Goal: Information Seeking & Learning: Find specific page/section

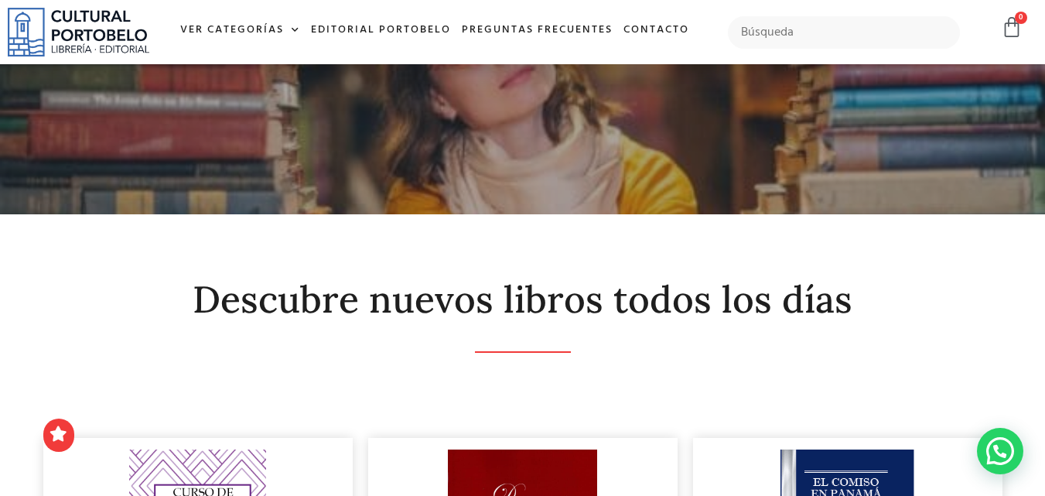
scroll to position [398, 0]
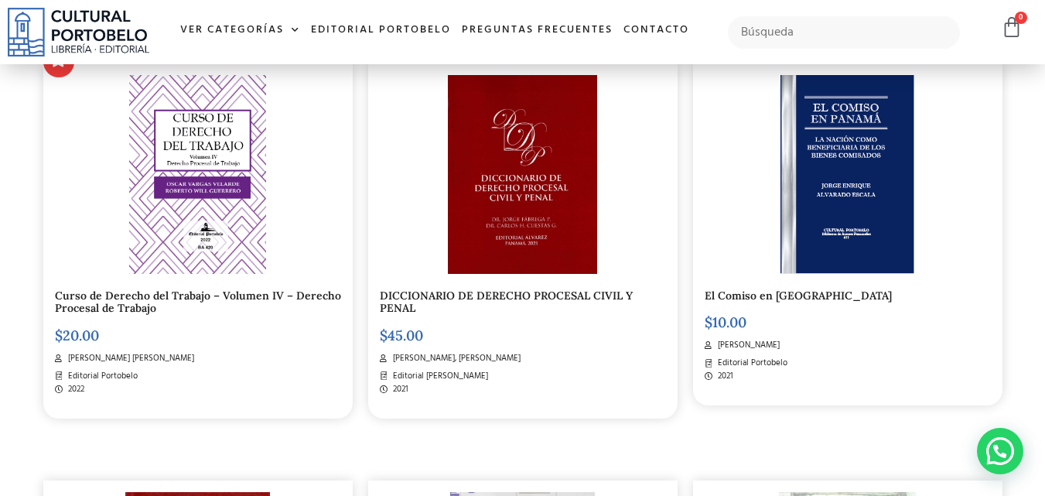
click at [441, 295] on link "DICCIONARIO DE DERECHO PROCESAL CIVIL Y PENAL" at bounding box center [506, 302] width 253 height 27
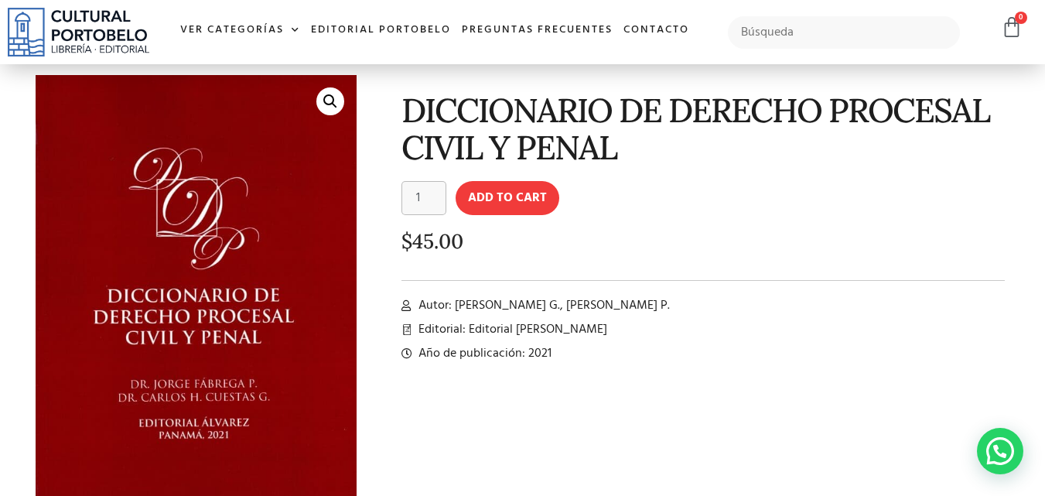
scroll to position [62, 0]
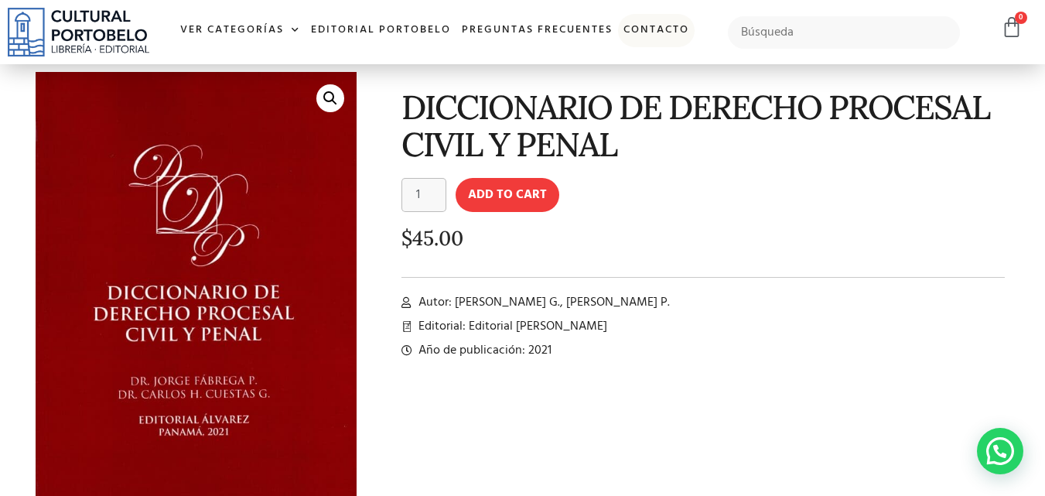
click at [668, 27] on link "Contacto" at bounding box center [656, 30] width 77 height 33
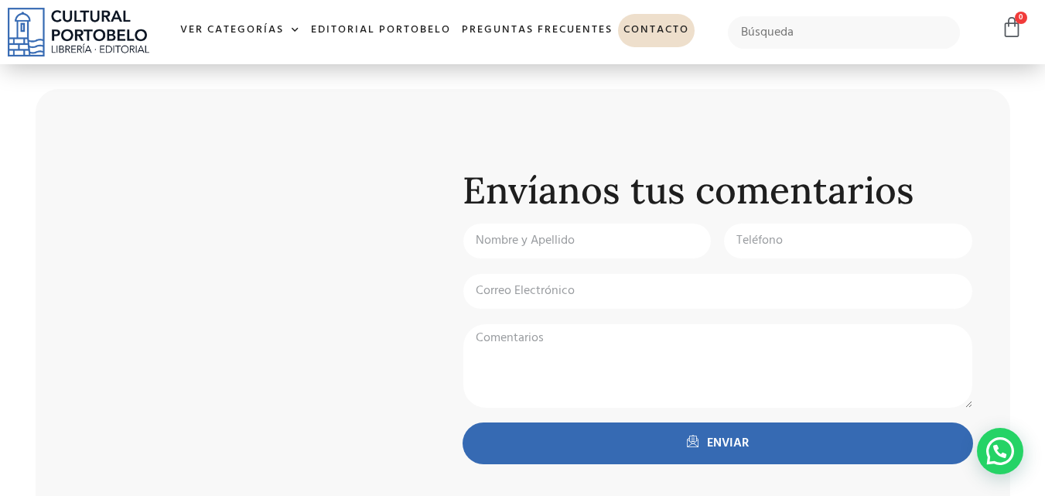
scroll to position [588, 0]
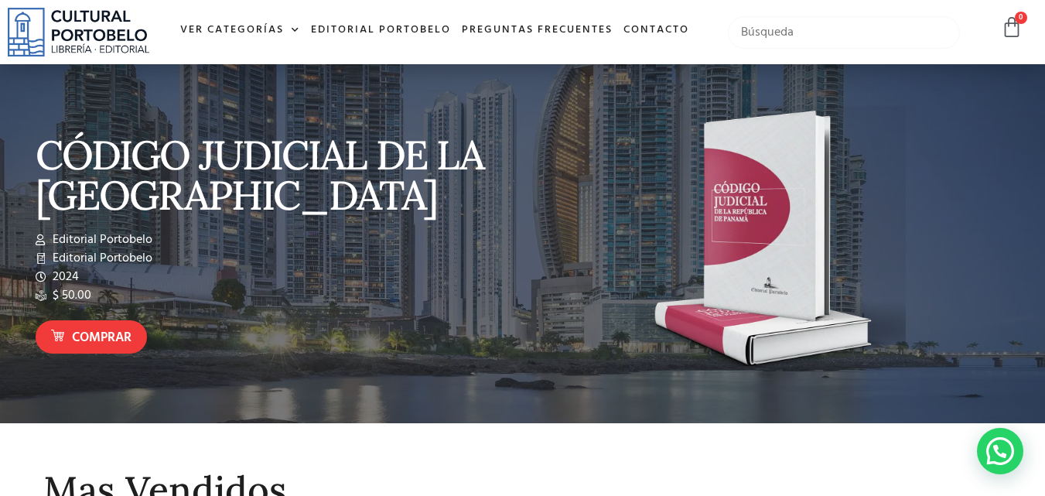
click at [774, 29] on input "text" at bounding box center [844, 32] width 233 height 32
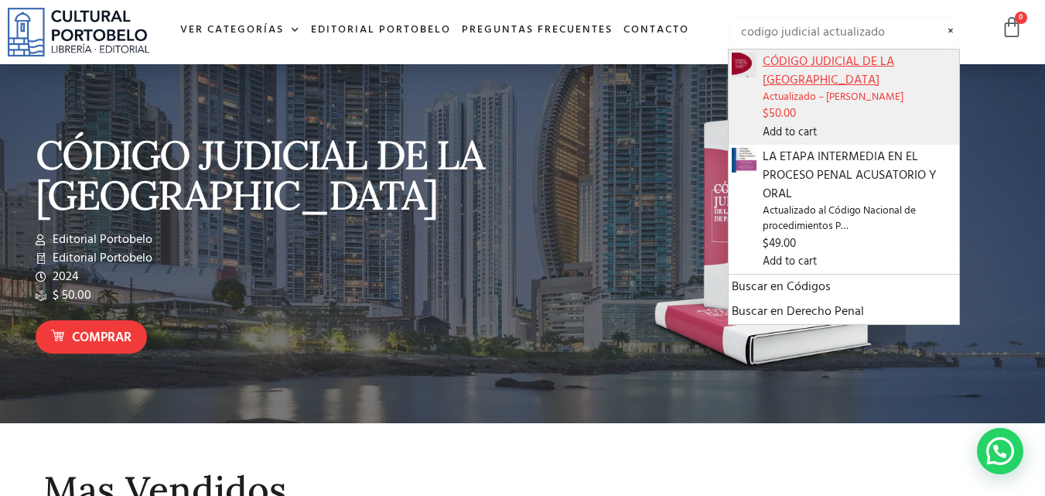
type input "codigo judicial actualizado"
click at [801, 74] on span "CÓDIGO JUDICIAL DE LA [GEOGRAPHIC_DATA]" at bounding box center [860, 71] width 194 height 37
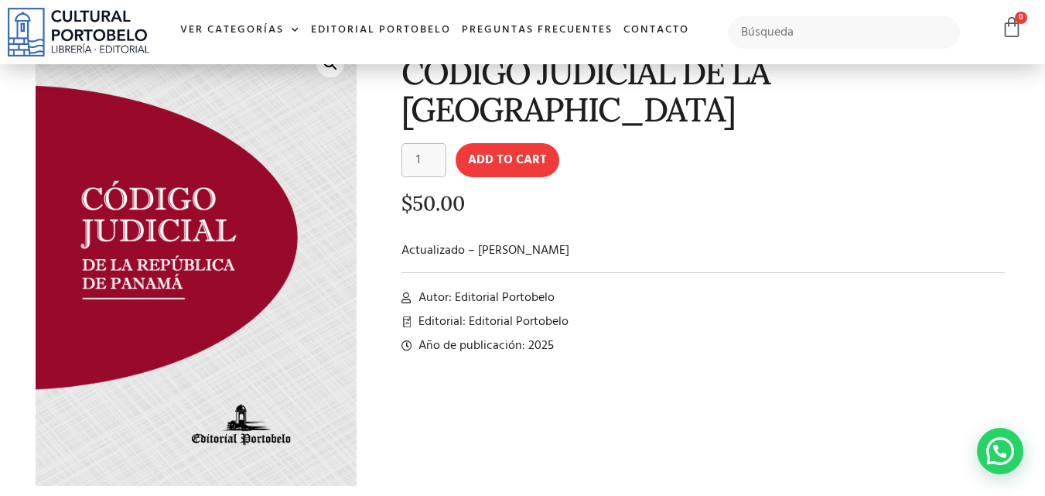
scroll to position [101, 0]
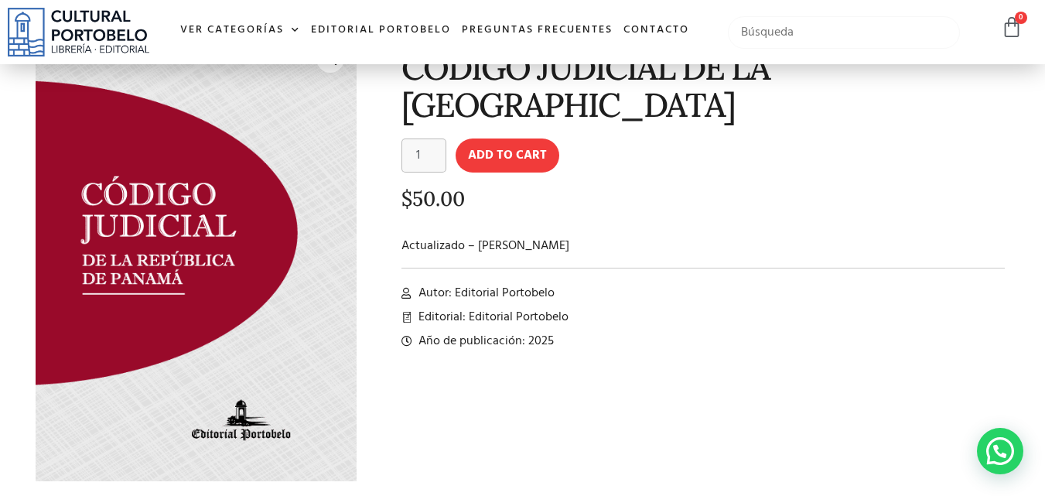
click at [771, 39] on input "text" at bounding box center [844, 32] width 233 height 32
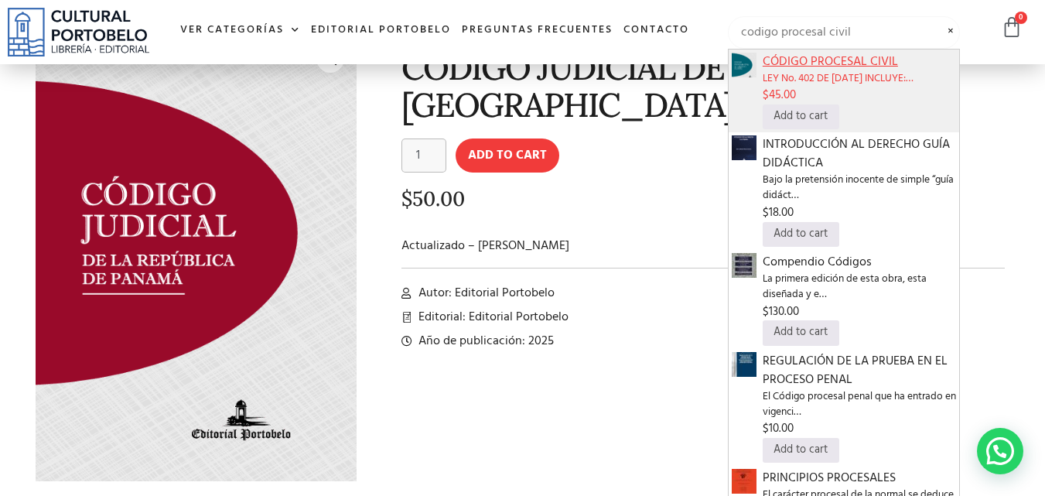
type input "codigo procesal civil"
click at [827, 67] on span "CÓDIGO PROCESAL CIVIL" at bounding box center [860, 62] width 194 height 19
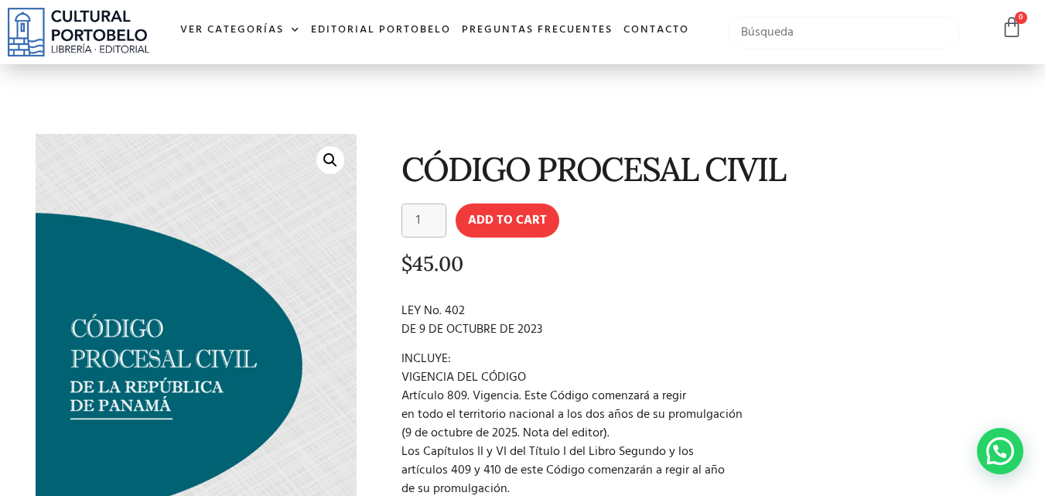
click at [831, 35] on input "text" at bounding box center [844, 32] width 233 height 32
